Goal: Communication & Community: Answer question/provide support

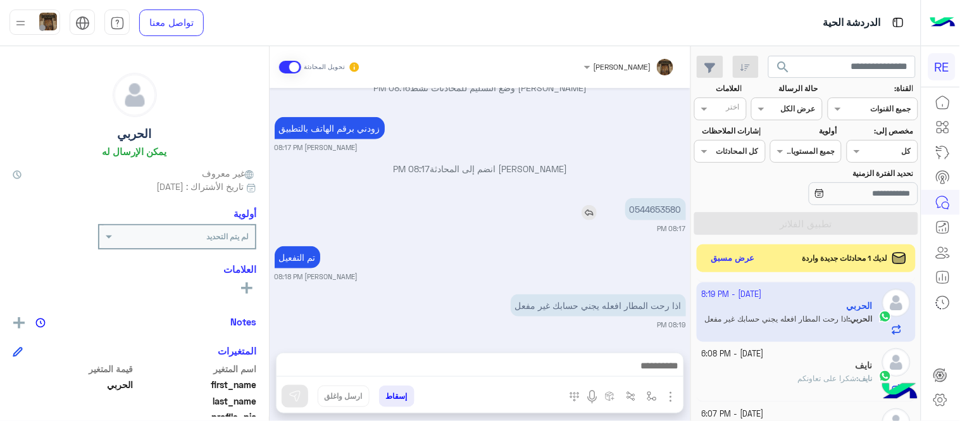
click at [652, 216] on p "0544653580" at bounding box center [655, 209] width 61 height 22
copy p "0544653580"
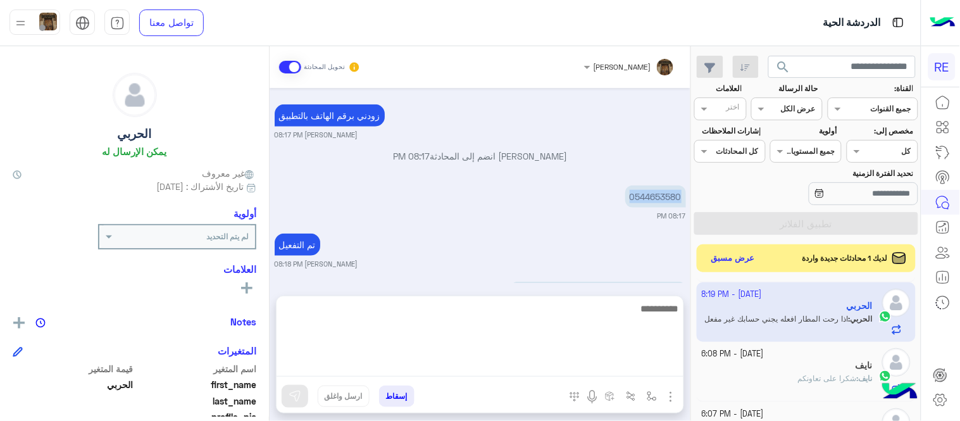
scroll to position [1515, 0]
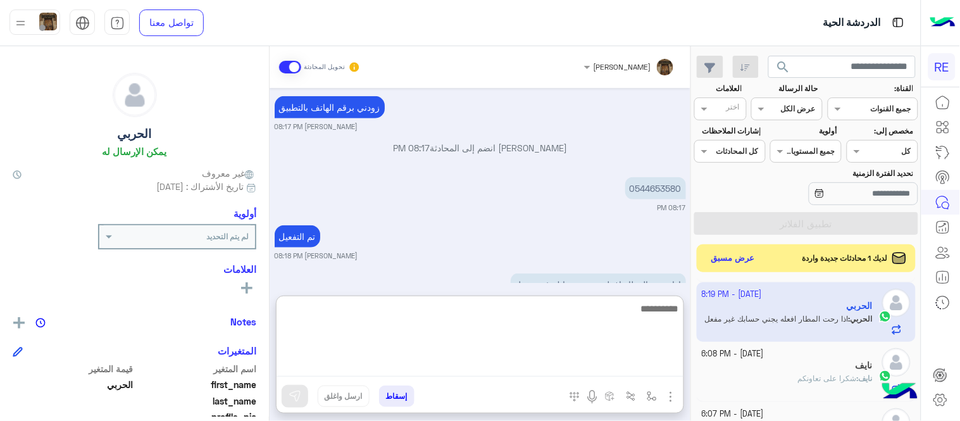
click at [479, 369] on textarea at bounding box center [479, 338] width 407 height 76
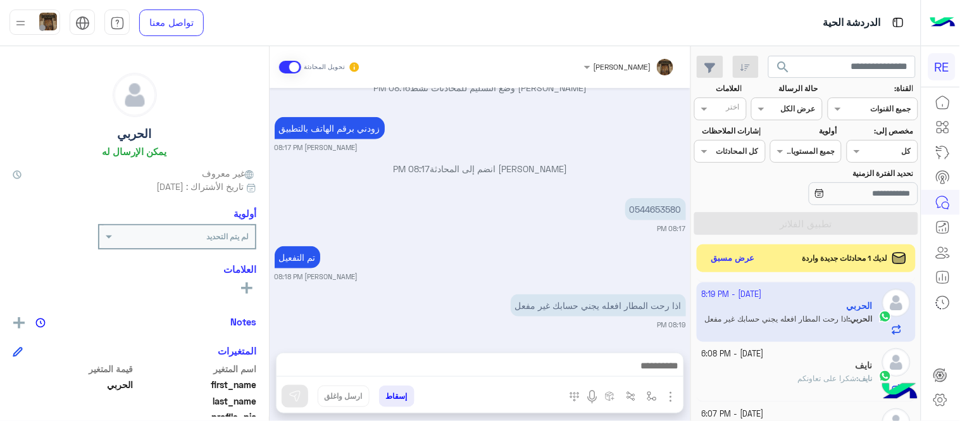
click at [528, 251] on div "تم التفعيل [PERSON_NAME] 08:18 PM" at bounding box center [480, 262] width 411 height 39
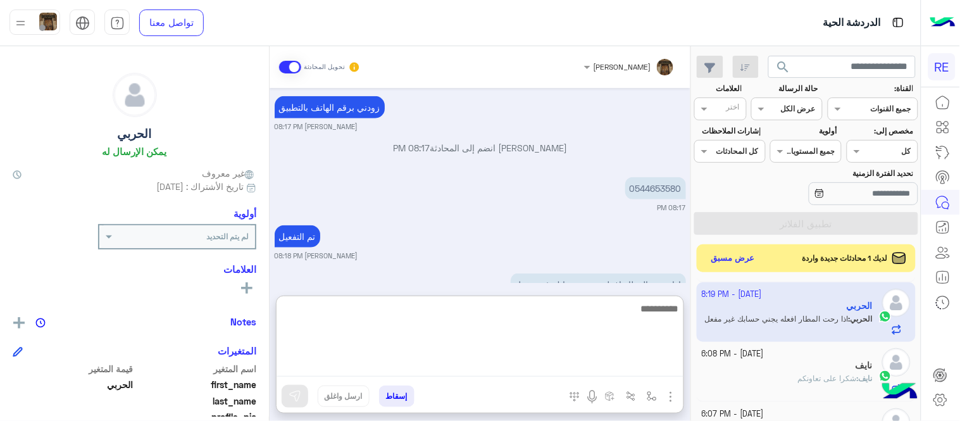
click at [552, 363] on textarea at bounding box center [479, 338] width 407 height 76
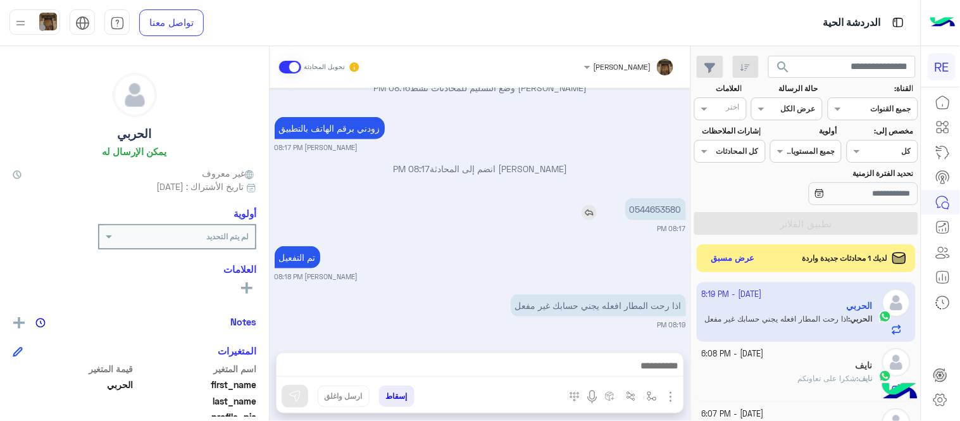
click at [650, 199] on p "0544653580" at bounding box center [655, 209] width 61 height 22
copy p "0544653580"
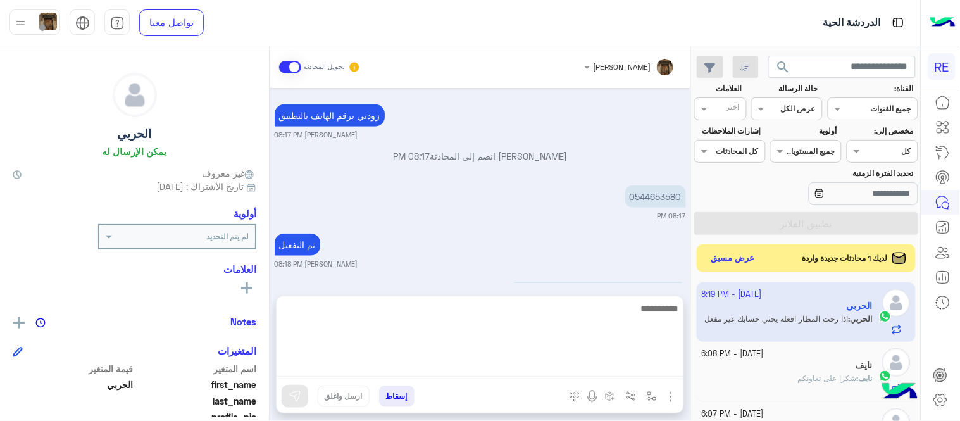
scroll to position [1515, 0]
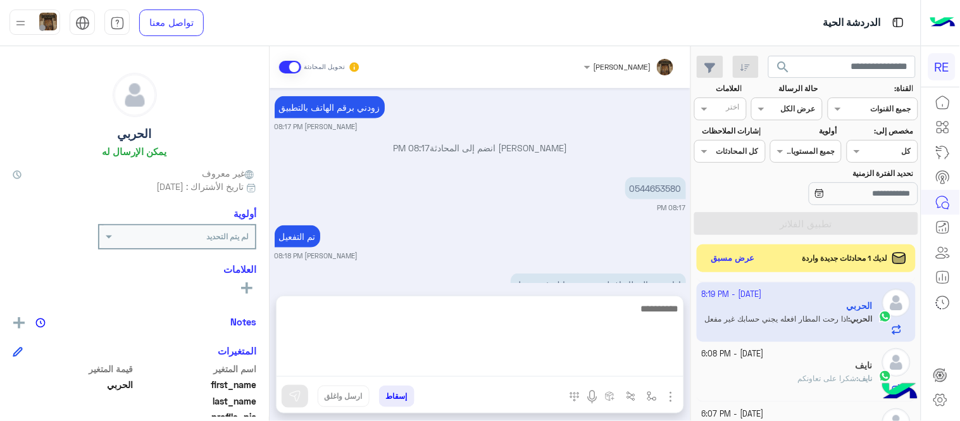
click at [395, 361] on textarea at bounding box center [479, 338] width 407 height 76
type textarea "**********"
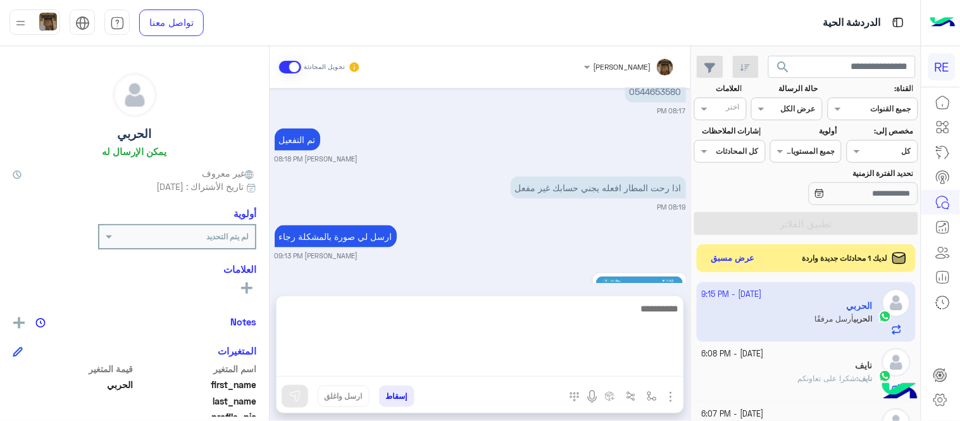
scroll to position [1741, 0]
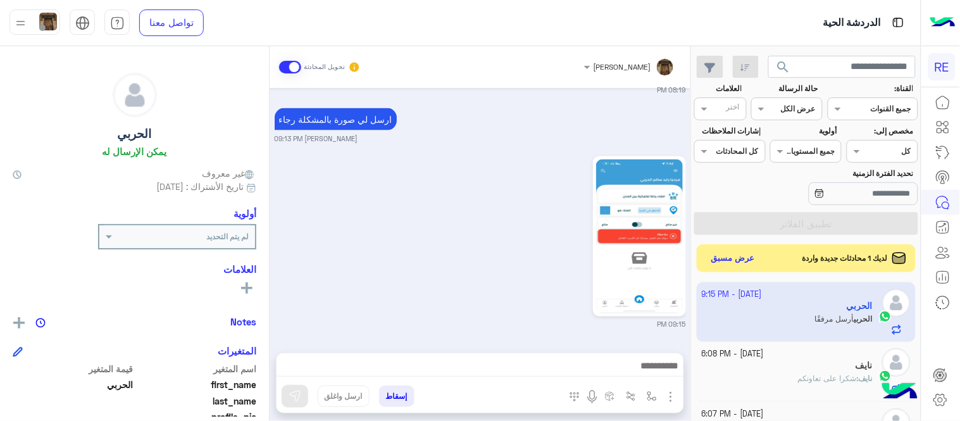
click at [405, 147] on div "[DATE] وعليكم السلام ،كيف اقدر اساعدك اهلًا بك في تطبيق رحلة 👋 Welcome to Rehla…" at bounding box center [480, 214] width 421 height 252
click at [626, 243] on img at bounding box center [639, 236] width 87 height 154
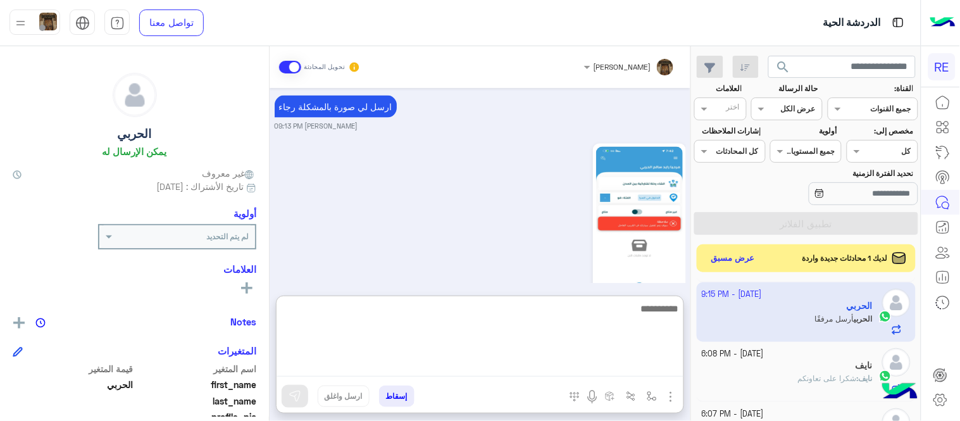
click at [524, 358] on textarea at bounding box center [479, 338] width 407 height 76
type textarea "**********"
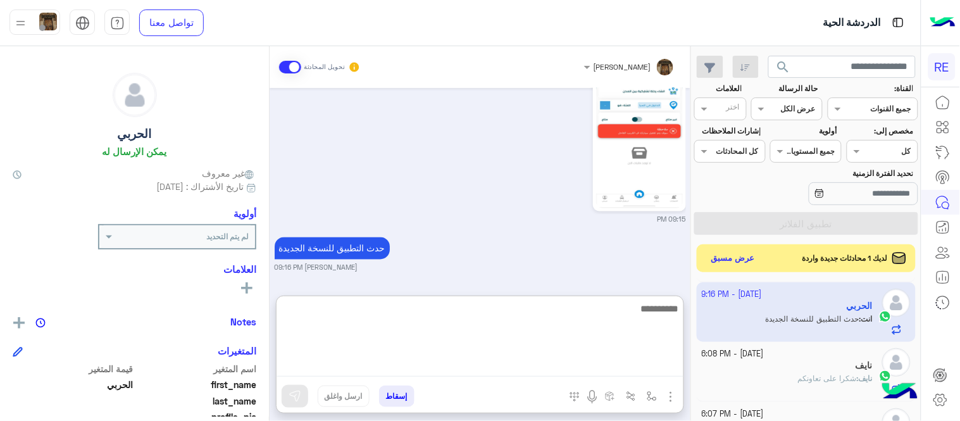
click at [561, 306] on textarea at bounding box center [479, 338] width 407 height 76
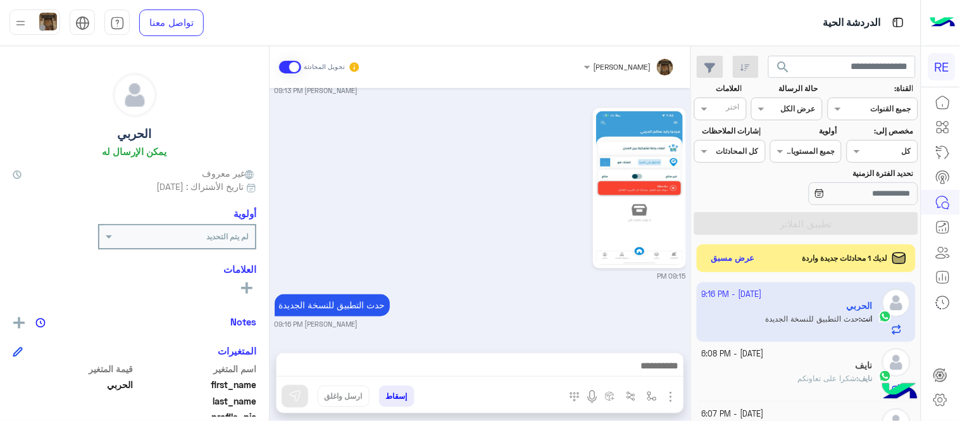
scroll to position [1788, 0]
click at [544, 282] on div "[PERSON_NAME] تحويل المحادثة [DATE] وعليكم السلام ،كيف اقدر اساعدك اهلًا بك في …" at bounding box center [480, 236] width 421 height 380
click at [744, 253] on button "عرض مسبق" at bounding box center [732, 257] width 53 height 17
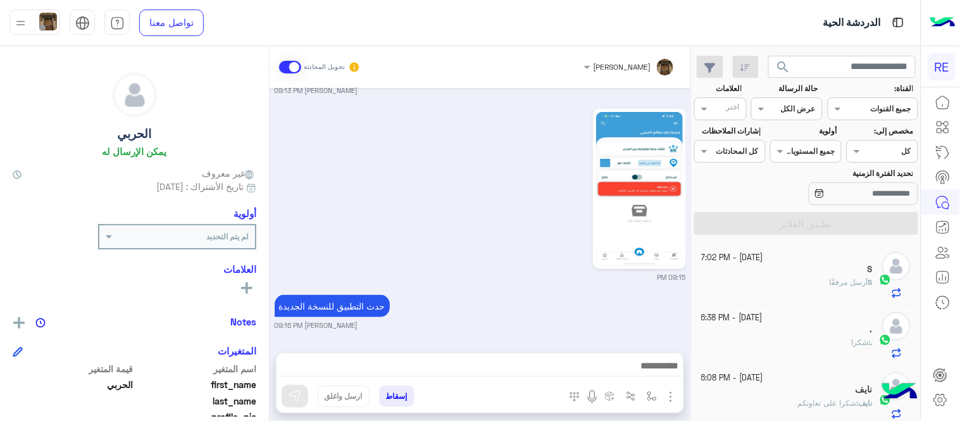
scroll to position [546, 0]
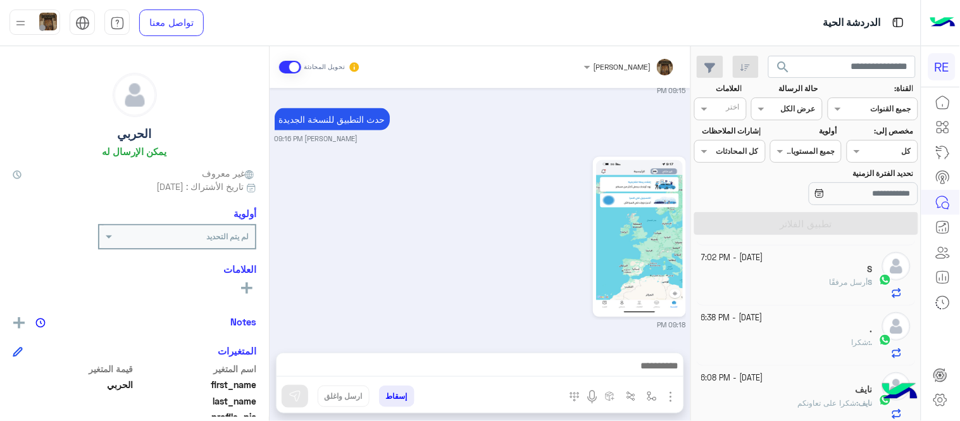
click at [396, 263] on div "09:18 PM" at bounding box center [480, 242] width 411 height 177
